Goal: Information Seeking & Learning: Learn about a topic

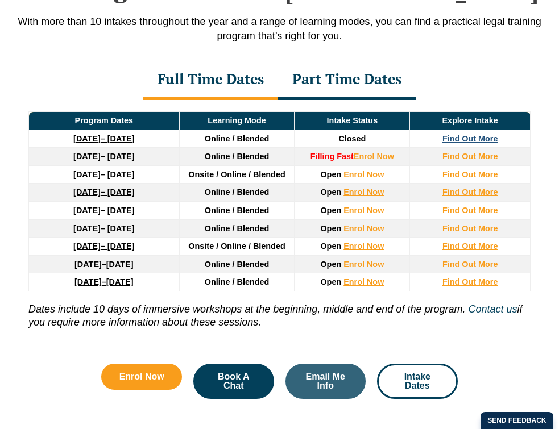
click at [483, 135] on strong "Find Out More" at bounding box center [471, 138] width 56 height 9
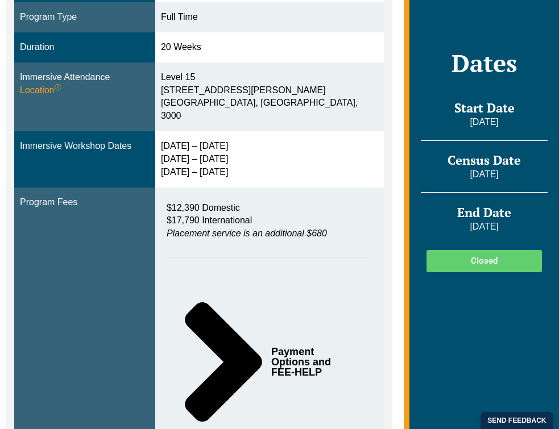
scroll to position [409, 0]
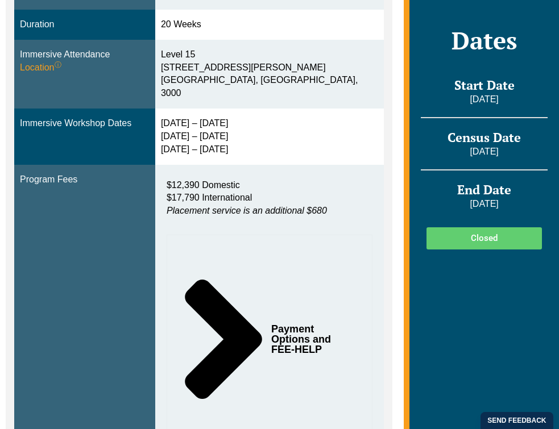
drag, startPoint x: 173, startPoint y: 104, endPoint x: 254, endPoint y: 104, distance: 81.3
click at [254, 117] on div "[DATE] – [DATE] [DATE] – [DATE] [DATE] – [DATE]" at bounding box center [269, 136] width 217 height 39
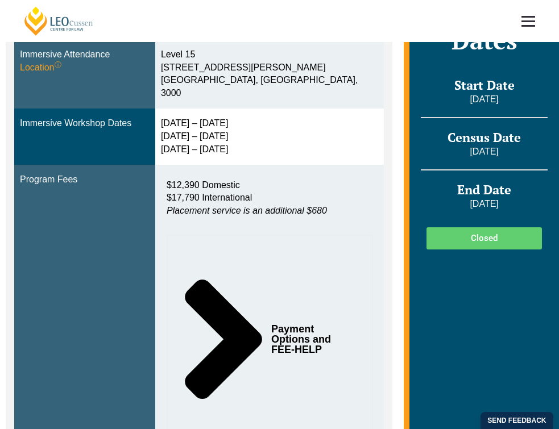
click at [272, 117] on div "[DATE] – [DATE] [DATE] – [DATE] [DATE] – [DATE]" at bounding box center [269, 136] width 217 height 39
drag, startPoint x: 258, startPoint y: 118, endPoint x: 172, endPoint y: 122, distance: 85.4
click at [172, 122] on div "[DATE] – [DATE] [DATE] – [DATE] [DATE] – [DATE]" at bounding box center [269, 136] width 217 height 39
click at [171, 119] on td "[DATE] – [DATE] [DATE] – [DATE] [DATE] – [DATE]" at bounding box center [269, 137] width 229 height 56
click at [175, 125] on div "[DATE] – [DATE] [DATE] – [DATE] [DATE] – [DATE]" at bounding box center [269, 136] width 217 height 39
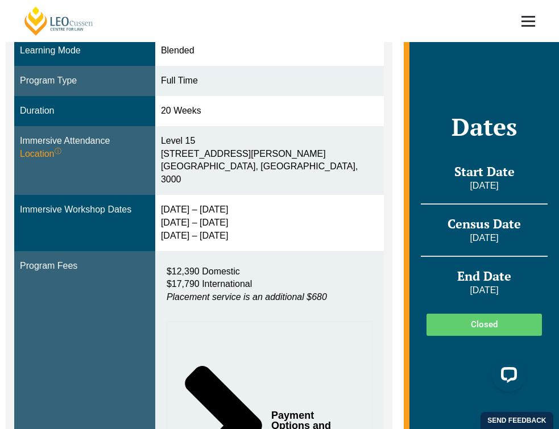
scroll to position [322, 0]
drag, startPoint x: 264, startPoint y: 191, endPoint x: 172, endPoint y: 195, distance: 92.8
click at [172, 195] on td "[DATE] – [DATE] [DATE] – [DATE] [DATE] – [DATE]" at bounding box center [269, 223] width 229 height 56
drag, startPoint x: 174, startPoint y: 206, endPoint x: 246, endPoint y: 208, distance: 72.3
click at [246, 208] on div "[DATE] – [DATE] [DATE] – [DATE] [DATE] – [DATE]" at bounding box center [269, 223] width 217 height 39
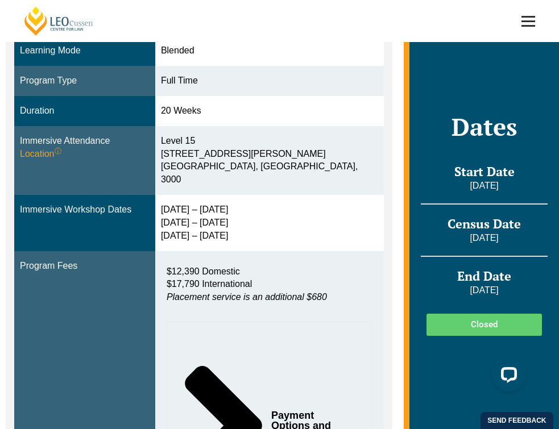
click at [246, 208] on div "[DATE] – [DATE] [DATE] – [DATE] [DATE] – [DATE]" at bounding box center [269, 223] width 217 height 39
drag, startPoint x: 249, startPoint y: 209, endPoint x: 168, endPoint y: 209, distance: 80.8
click at [168, 209] on td "[DATE] – [DATE] [DATE] – [DATE] [DATE] – [DATE]" at bounding box center [269, 223] width 229 height 56
click at [173, 212] on div "[DATE] – [DATE] [DATE] – [DATE] [DATE] – [DATE]" at bounding box center [269, 223] width 217 height 39
drag, startPoint x: 169, startPoint y: 204, endPoint x: 262, endPoint y: 205, distance: 92.7
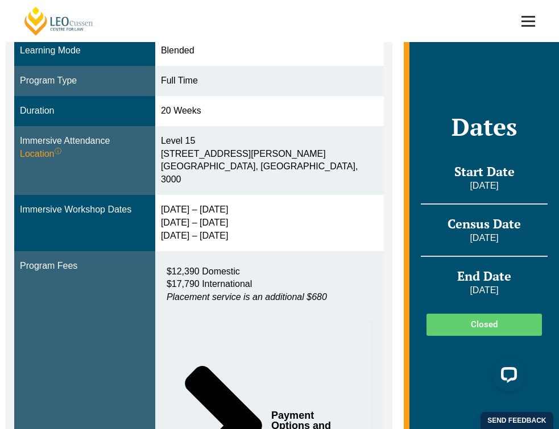
click at [262, 205] on td "[DATE] – [DATE] [DATE] – [DATE] [DATE] – [DATE]" at bounding box center [269, 223] width 229 height 56
click at [262, 205] on div "[DATE] – [DATE] [DATE] – [DATE] [DATE] – [DATE]" at bounding box center [269, 223] width 217 height 39
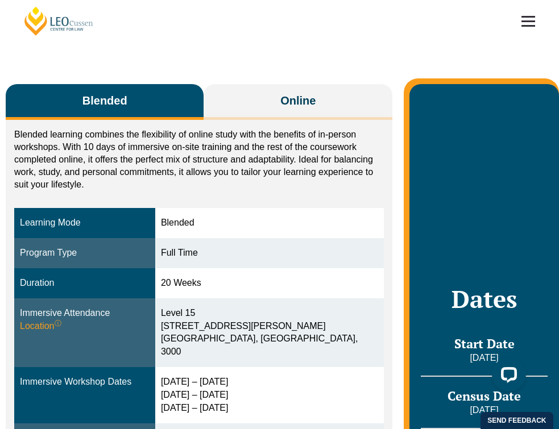
scroll to position [151, 0]
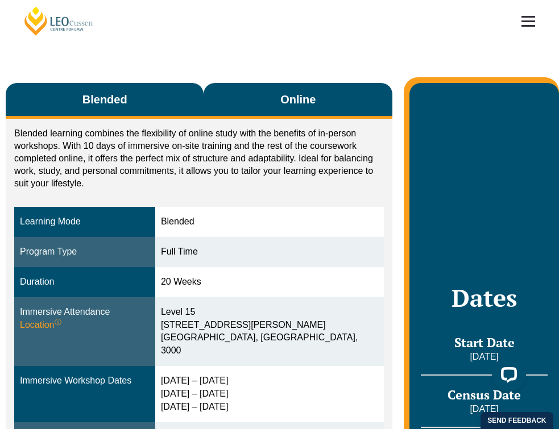
click at [292, 91] on button "Online" at bounding box center [298, 101] width 189 height 36
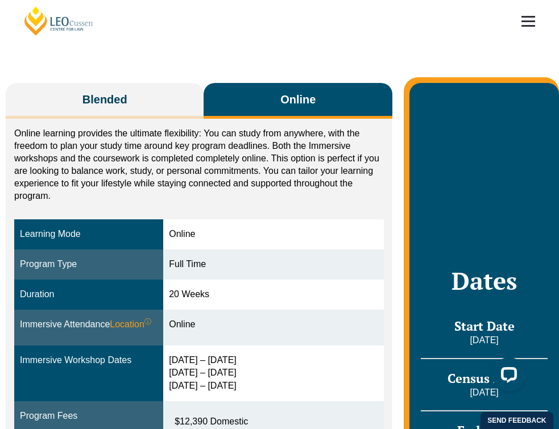
click at [270, 162] on p "Online learning provides the ultimate flexibility: You can study from anywhere,…" at bounding box center [199, 164] width 370 height 75
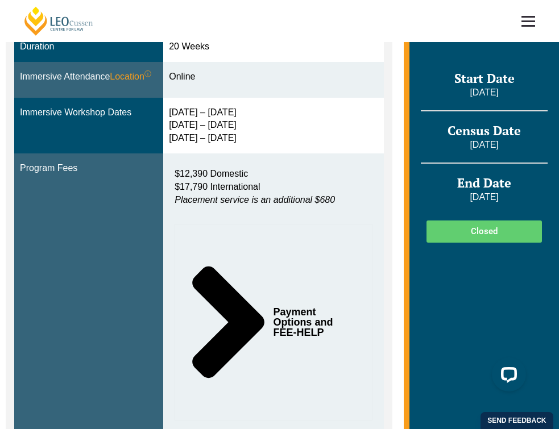
scroll to position [402, 0]
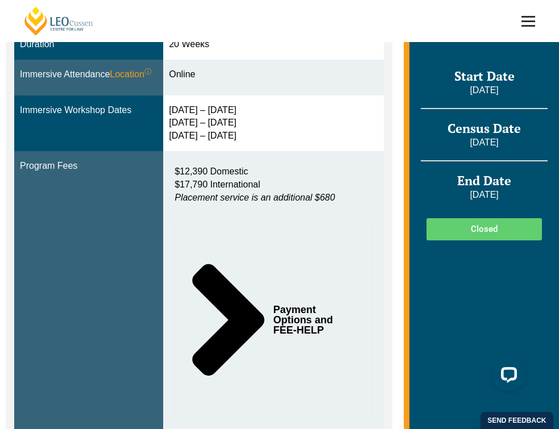
drag, startPoint x: 175, startPoint y: 118, endPoint x: 246, endPoint y: 125, distance: 70.9
click at [246, 125] on div "[DATE] – [DATE] [DATE] – [DATE] [DATE] – [DATE]" at bounding box center [273, 123] width 209 height 39
